Goal: Information Seeking & Learning: Check status

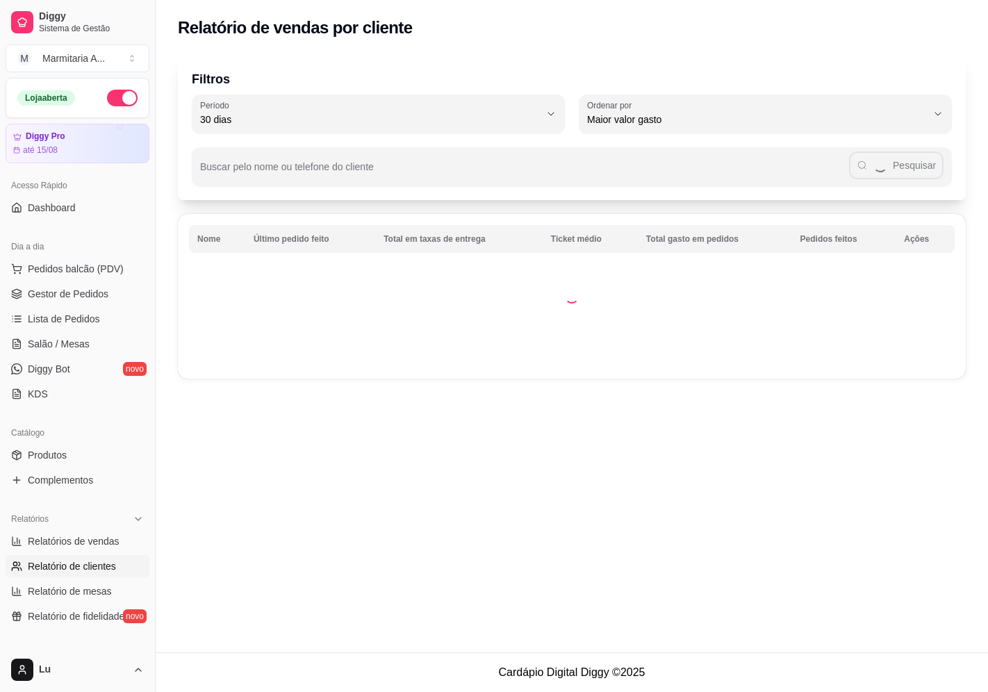
select select "30"
select select "HIGHEST_TOTAL_SPENT_WITH_ORDERS"
click at [86, 320] on span "Lista de Pedidos" at bounding box center [64, 319] width 72 height 14
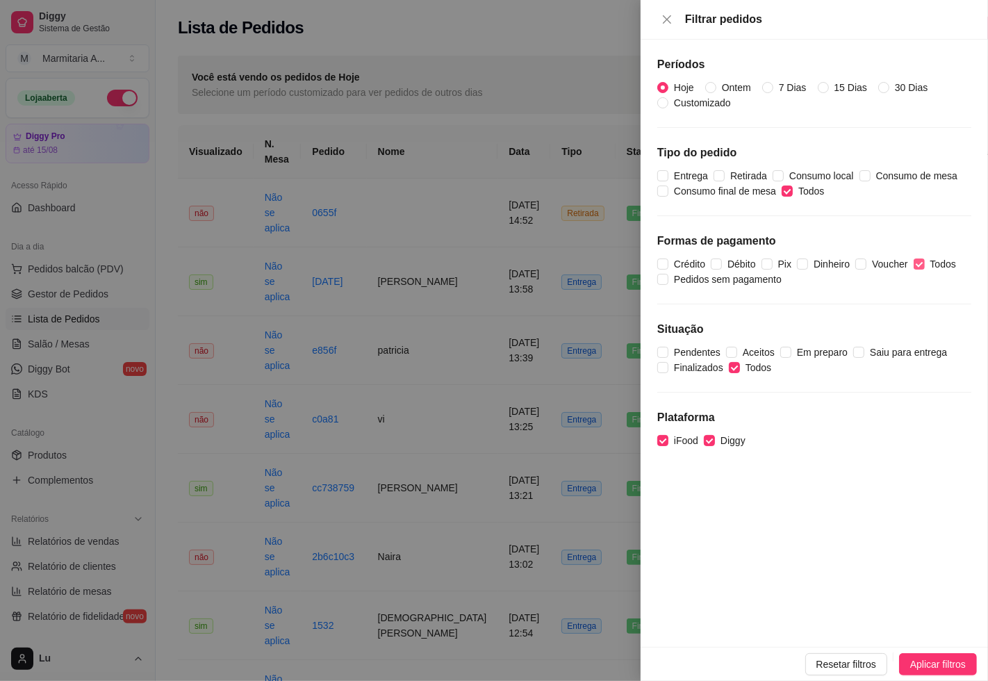
click at [915, 266] on input "Todos" at bounding box center [919, 264] width 11 height 11
checkbox input "false"
click at [801, 262] on input "Dinheiro" at bounding box center [802, 264] width 11 height 11
checkbox input "true"
click at [911, 658] on span "Aplicar filtros" at bounding box center [939, 664] width 56 height 15
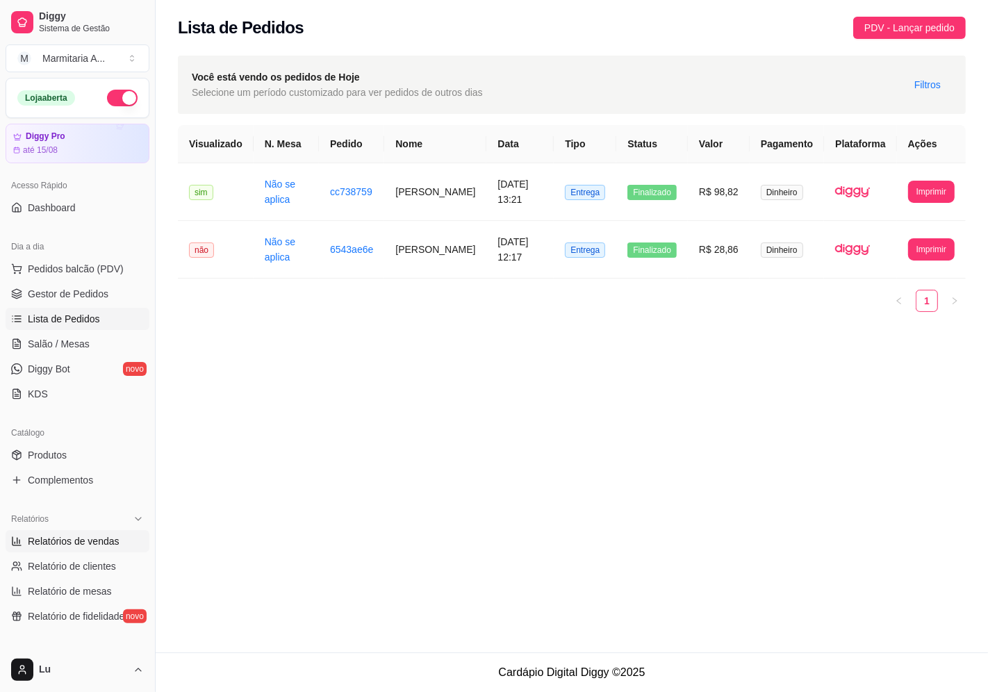
click at [88, 544] on span "Relatórios de vendas" at bounding box center [74, 542] width 92 height 14
select select "ALL"
select select "0"
